Goal: Information Seeking & Learning: Find specific fact

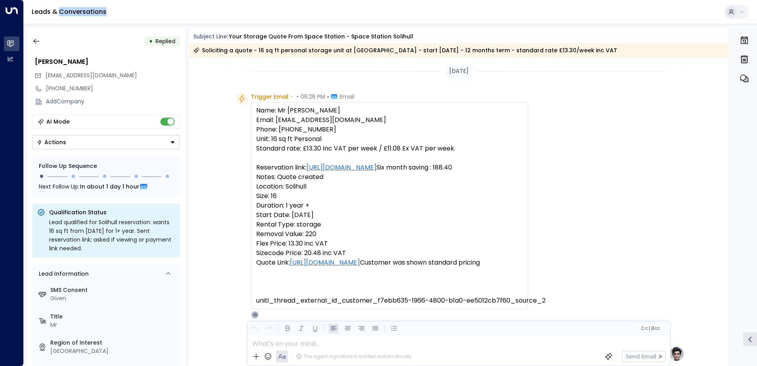
scroll to position [277, 0]
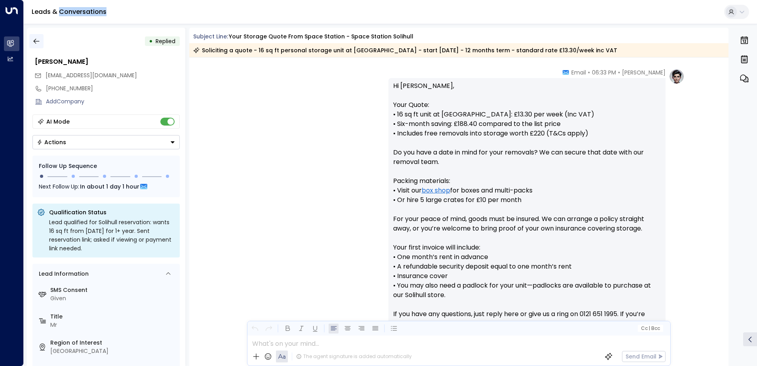
click at [40, 37] on button "button" at bounding box center [36, 41] width 14 height 14
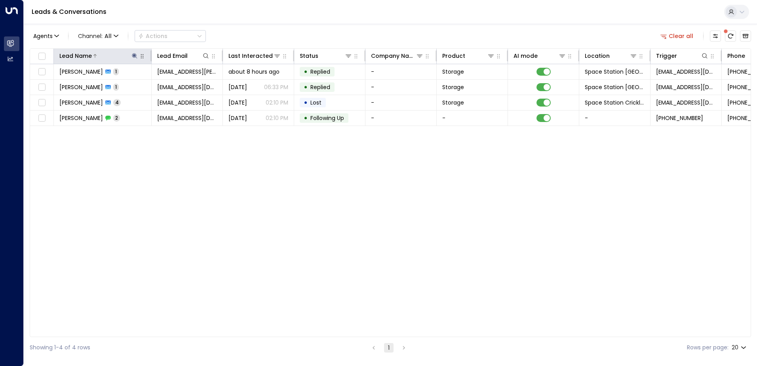
click at [134, 57] on icon at bounding box center [134, 55] width 5 height 5
type input "*"
type input "*******"
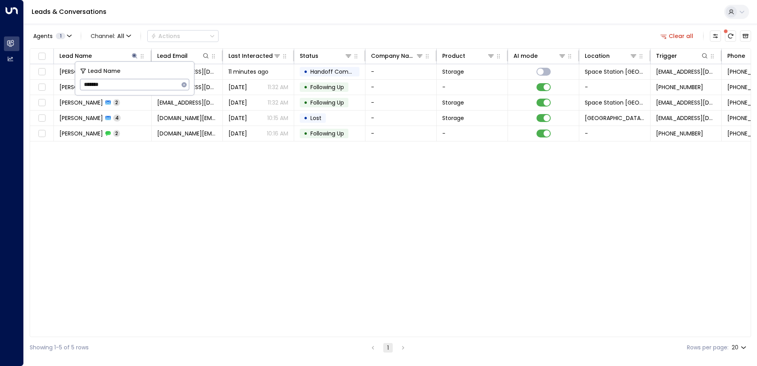
click at [262, 32] on div "Agents 1 Channel: All Actions Clear all" at bounding box center [390, 36] width 721 height 17
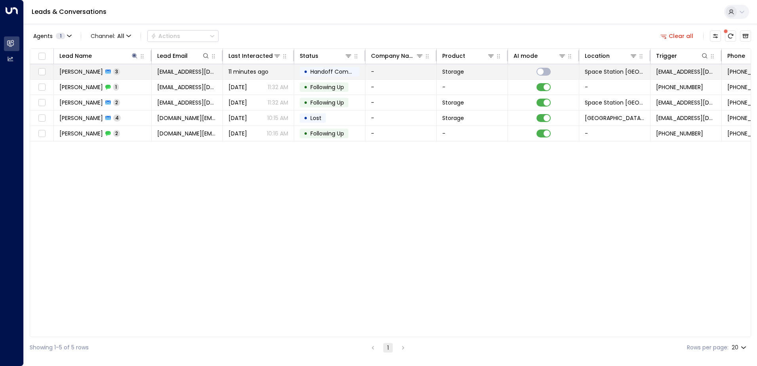
click at [139, 72] on td "[PERSON_NAME] 3" at bounding box center [103, 71] width 98 height 15
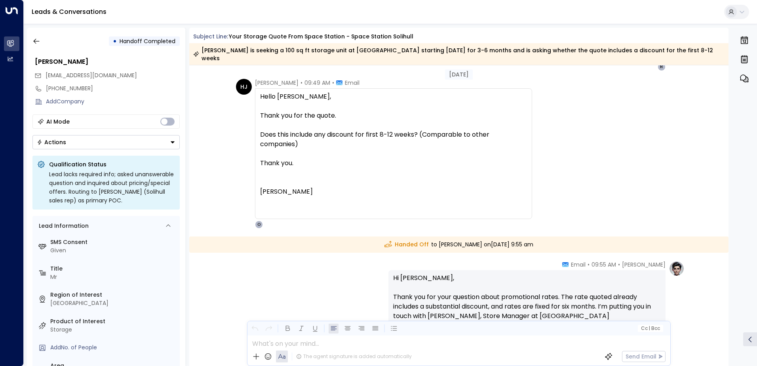
scroll to position [589, 0]
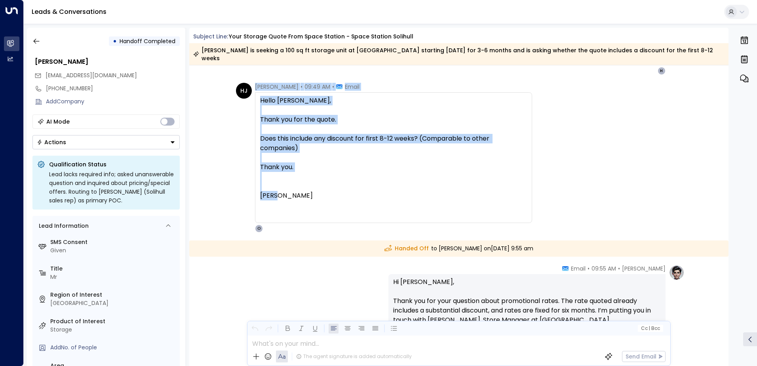
drag, startPoint x: 278, startPoint y: 188, endPoint x: 247, endPoint y: 95, distance: 98.0
click at [247, 95] on div "HJ [PERSON_NAME] • 09:49 AM • Email Hello [PERSON_NAME], Thank you for the quot…" at bounding box center [384, 158] width 296 height 150
drag, startPoint x: 247, startPoint y: 95, endPoint x: 232, endPoint y: 148, distance: 54.7
click at [233, 148] on div "HJ [PERSON_NAME] • 09:49 AM • Email Hello [PERSON_NAME], Thank you for the quot…" at bounding box center [458, 158] width 451 height 150
drag, startPoint x: 285, startPoint y: 191, endPoint x: 254, endPoint y: 97, distance: 99.1
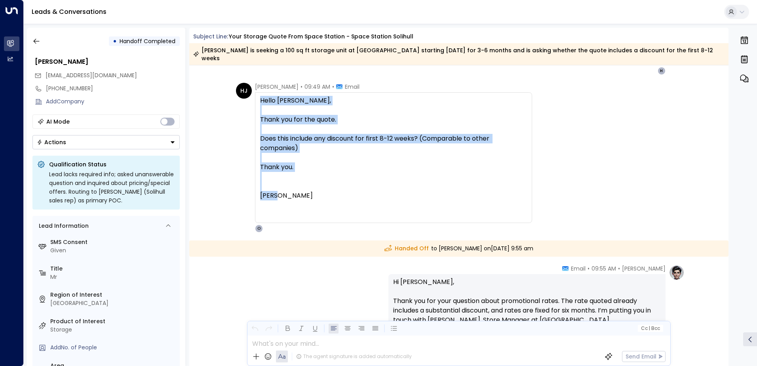
click at [255, 97] on div "Hello [PERSON_NAME], Thank you for the quote. Does this include any discount fo…" at bounding box center [393, 157] width 277 height 131
drag, startPoint x: 254, startPoint y: 97, endPoint x: 314, endPoint y: 131, distance: 69.3
copy div "Hello [PERSON_NAME], Thank you for the quote. Does this include any discount fo…"
